Goal: Task Accomplishment & Management: Use online tool/utility

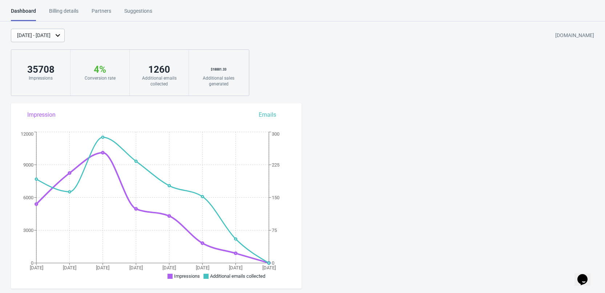
click at [67, 11] on div "Billing details" at bounding box center [63, 13] width 29 height 13
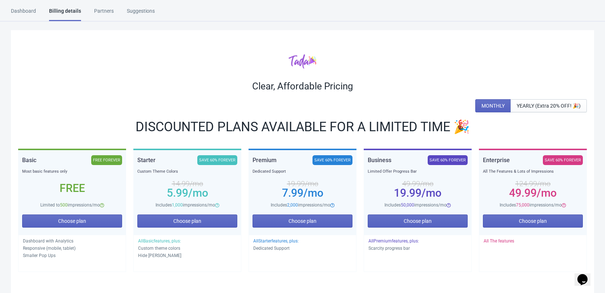
click at [36, 11] on div "Dashboard Billing details Partners Suggestions" at bounding box center [89, 14] width 157 height 14
click at [27, 11] on div "Dashboard" at bounding box center [23, 13] width 25 height 13
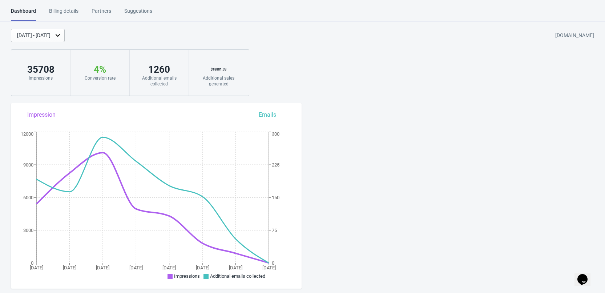
click at [50, 32] on div "[DATE] - [DATE]" at bounding box center [33, 36] width 33 height 8
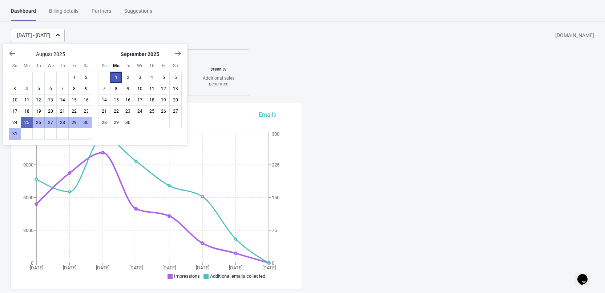
click at [117, 80] on button "1" at bounding box center [116, 78] width 12 height 12
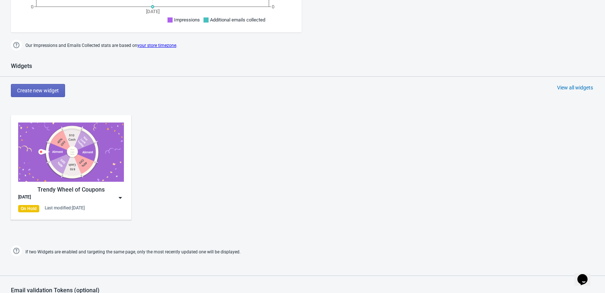
scroll to position [290, 0]
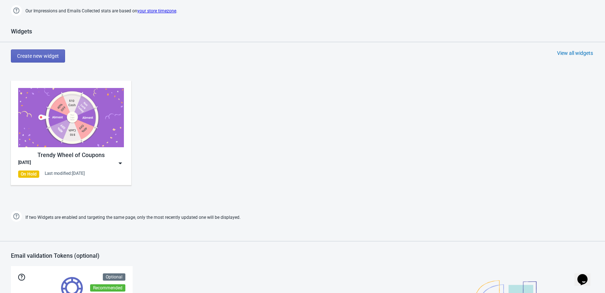
click at [119, 162] on img at bounding box center [120, 162] width 7 height 7
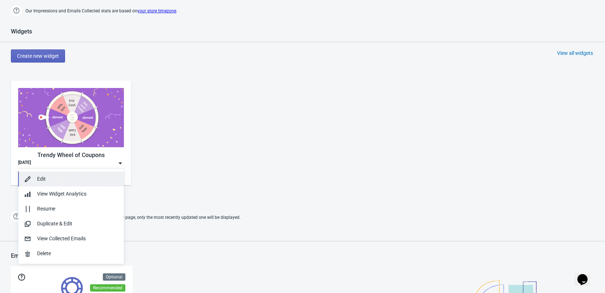
click at [44, 178] on div "Edit" at bounding box center [77, 179] width 81 height 8
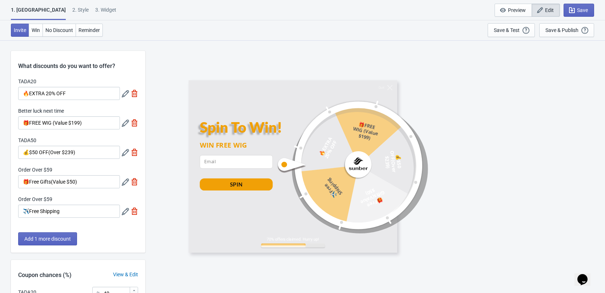
scroll to position [141, 0]
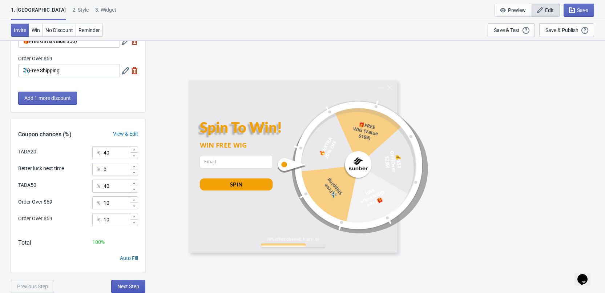
click at [125, 285] on span "Next Step" at bounding box center [128, 286] width 22 height 6
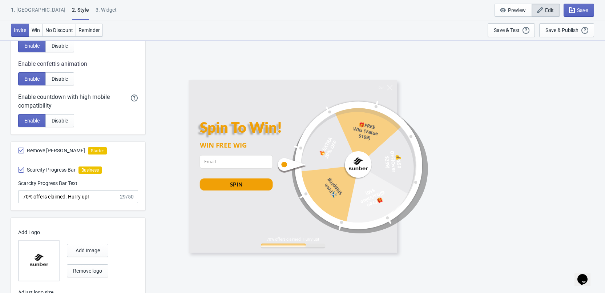
scroll to position [376, 0]
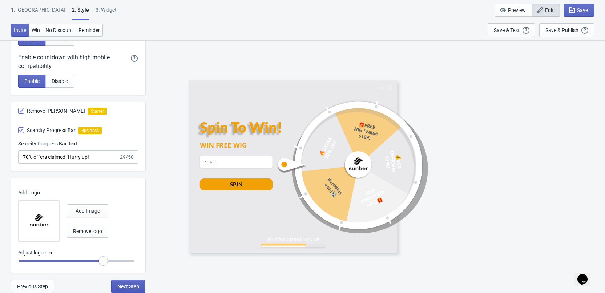
click at [127, 288] on span "Next Step" at bounding box center [128, 286] width 22 height 6
select select "once"
select select "left"
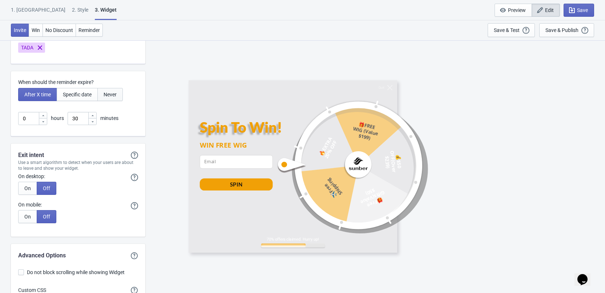
scroll to position [1830, 0]
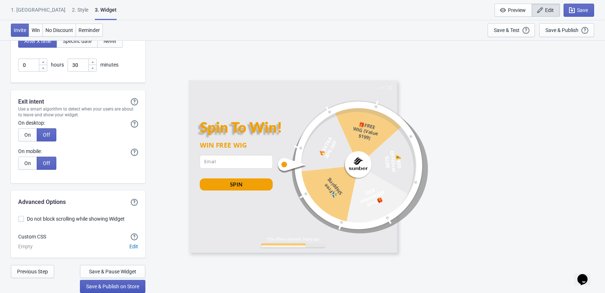
click at [110, 287] on span "Save & Publish on Store" at bounding box center [112, 286] width 53 height 6
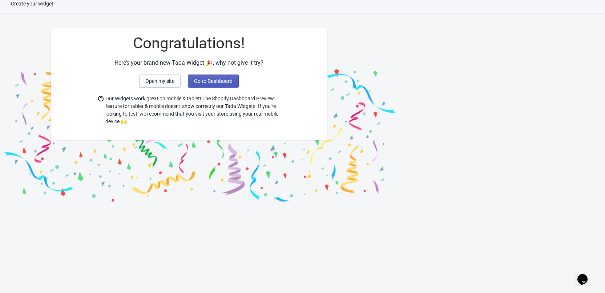
click at [222, 84] on button "Go to Dashboard" at bounding box center [213, 80] width 51 height 13
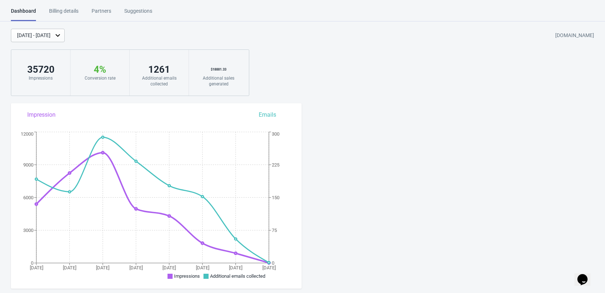
click at [64, 7] on html "Dashboard Billing details Partners Suggestions Dashboard Billing details Partne…" at bounding box center [302, 146] width 605 height 293
click at [66, 12] on div "Billing details" at bounding box center [63, 13] width 29 height 13
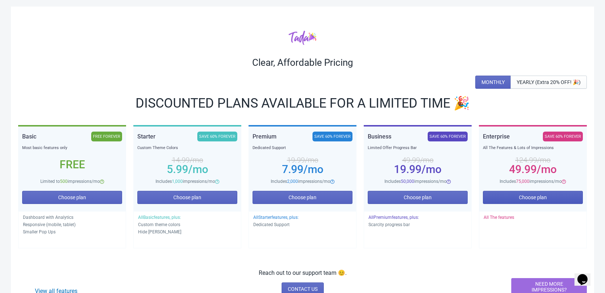
scroll to position [36, 0]
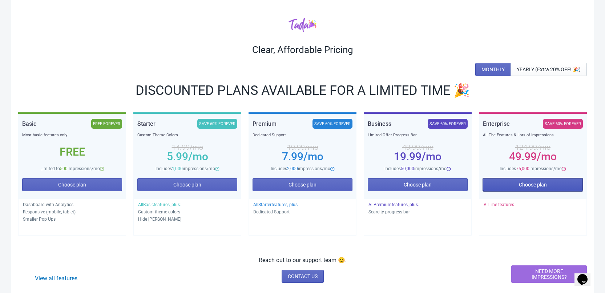
click at [526, 184] on span "Choose plan" at bounding box center [532, 185] width 28 height 6
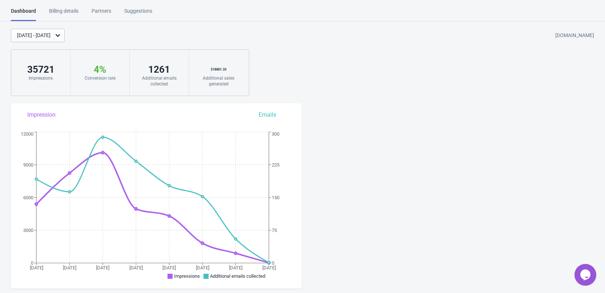
click at [74, 19] on div "Billing details" at bounding box center [63, 13] width 29 height 13
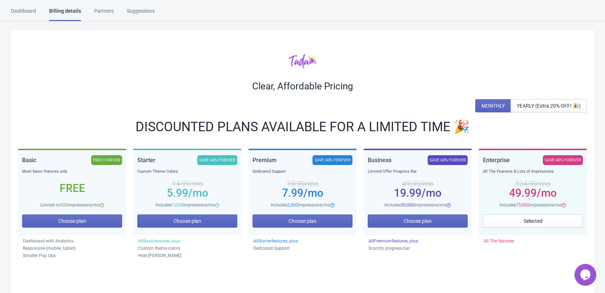
click at [77, 13] on div "Billing details" at bounding box center [65, 14] width 32 height 14
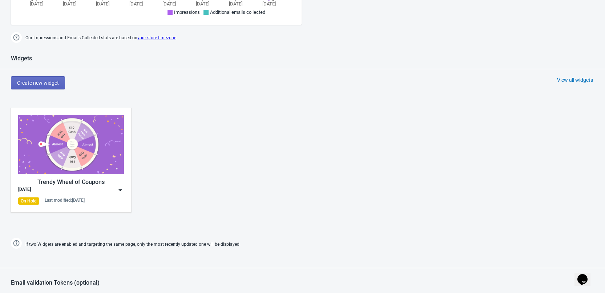
scroll to position [290, 0]
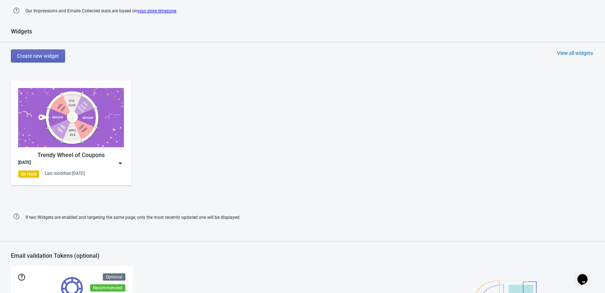
click at [120, 162] on img at bounding box center [120, 162] width 7 height 7
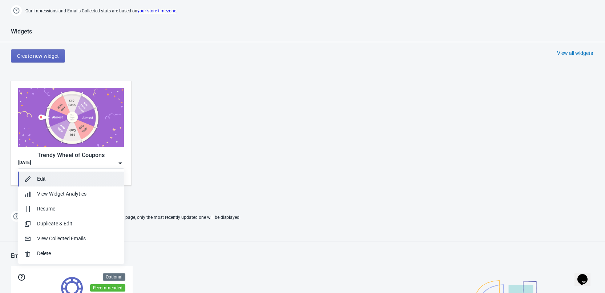
click at [47, 175] on div "Edit" at bounding box center [77, 179] width 81 height 8
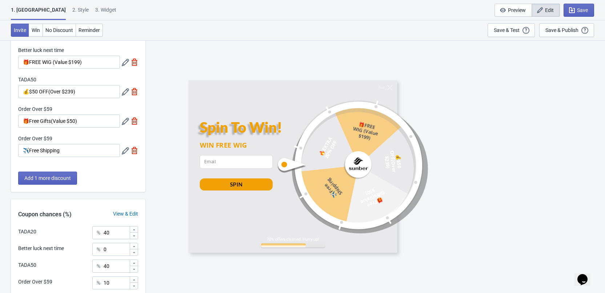
scroll to position [141, 0]
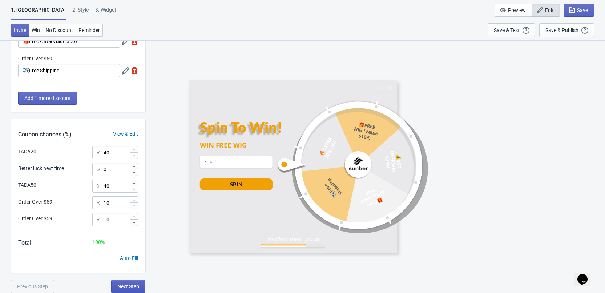
click at [121, 285] on span "Next Step" at bounding box center [128, 286] width 22 height 6
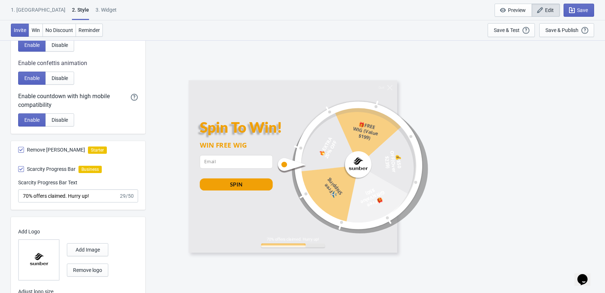
scroll to position [376, 0]
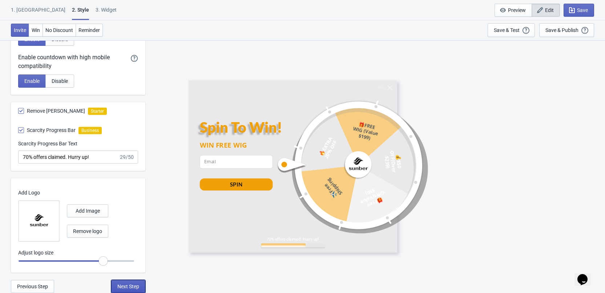
click at [127, 282] on button "Next Step" at bounding box center [128, 286] width 34 height 13
select select "once"
select select "left"
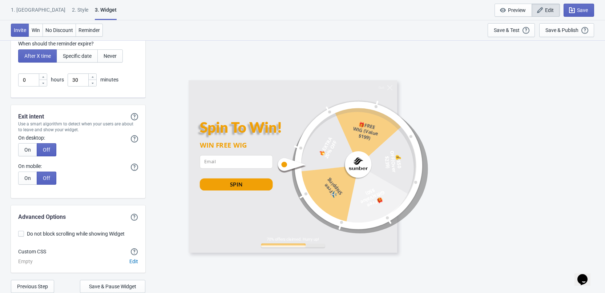
scroll to position [1830, 0]
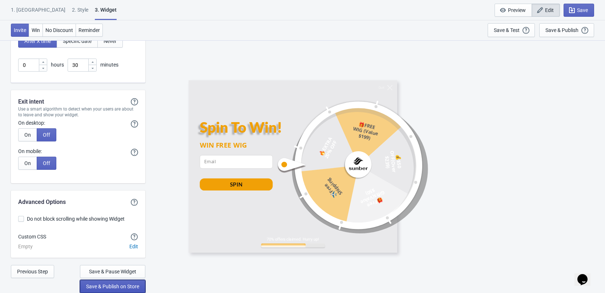
click at [106, 288] on span "Save & Publish on Store" at bounding box center [112, 286] width 53 height 6
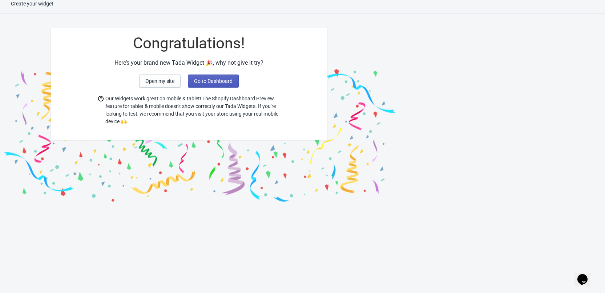
click at [209, 80] on span "Go to Dashboard" at bounding box center [213, 81] width 38 height 6
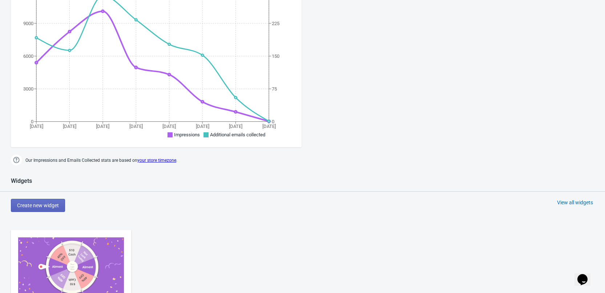
scroll to position [261, 0]
